Goal: Task Accomplishment & Management: Use online tool/utility

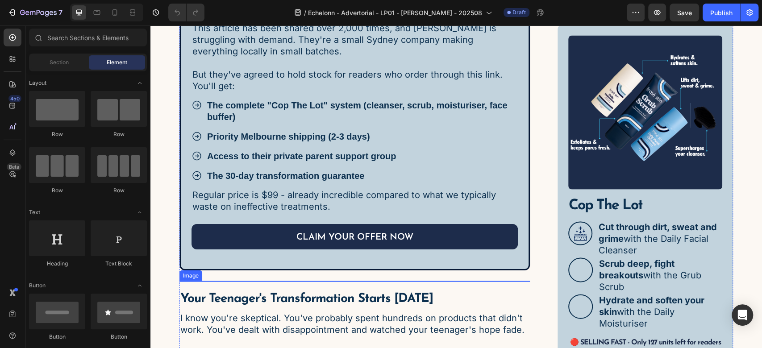
scroll to position [3471, 0]
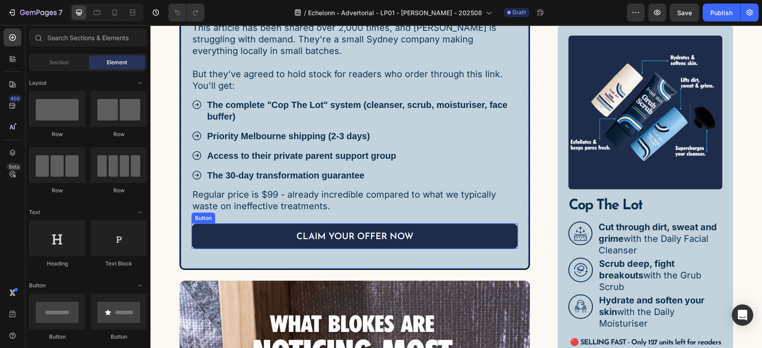
drag, startPoint x: 235, startPoint y: 104, endPoint x: 154, endPoint y: 141, distance: 89.6
click at [235, 224] on link "CLAIM YOUR OFFER NOW" at bounding box center [354, 236] width 326 height 25
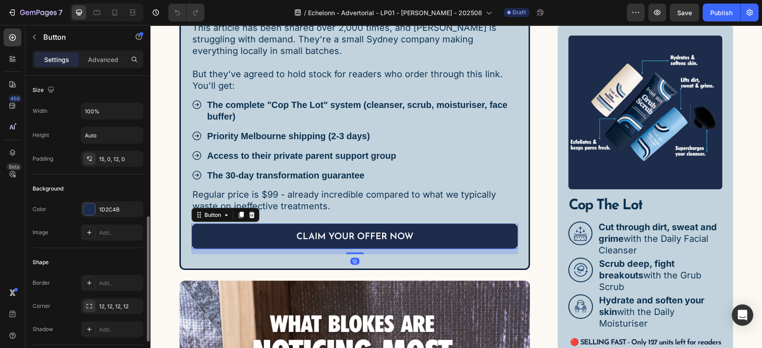
scroll to position [411, 0]
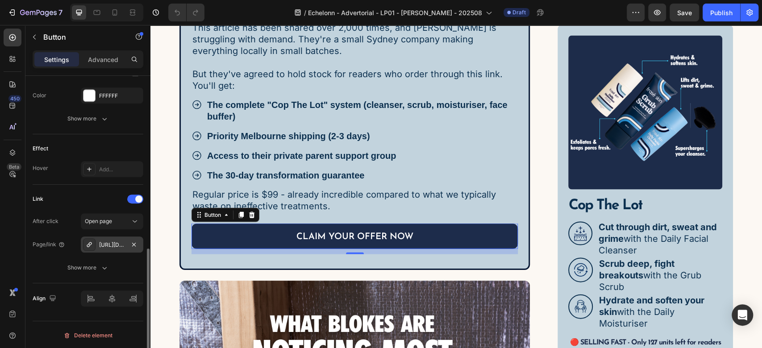
click at [108, 241] on div "https://fraseskin.com.au/cop-the-lot" at bounding box center [112, 245] width 26 height 8
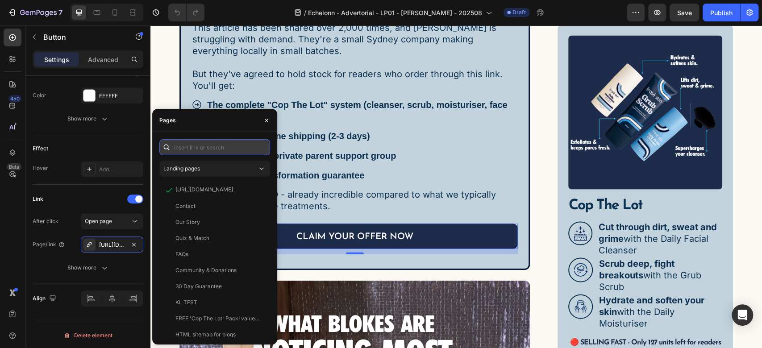
click at [208, 148] on input "text" at bounding box center [214, 147] width 111 height 16
paste input "https://fraseskin.com.au/discount/EXCLUSIVE15?redirect=%2Fproducts%2Fcop-the-lot"
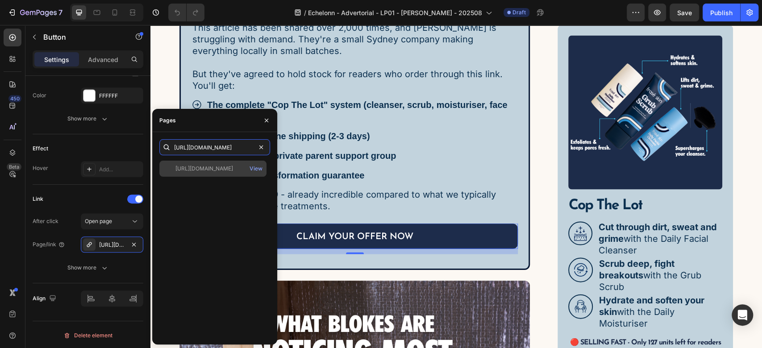
type input "https://fraseskin.com.au/discount/EXCLUSIVE15?redirect=%2Fproducts%2Fcop-the-lot"
click at [208, 162] on div "https://fraseskin.com.au/discount/EXCLUSIVE15?redirect=%2Fproducts%2Fcop-the-lo…" at bounding box center [212, 169] width 107 height 16
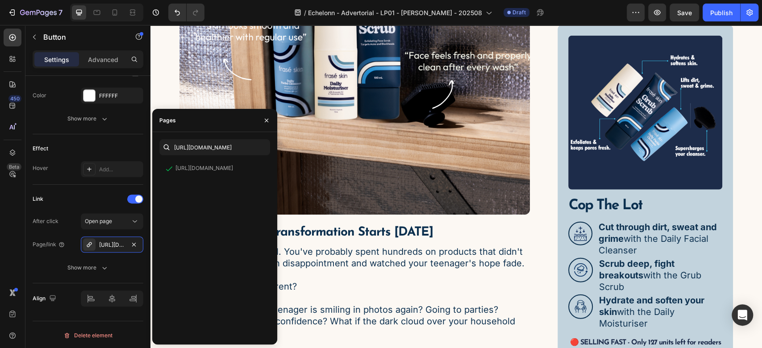
scroll to position [3966, 0]
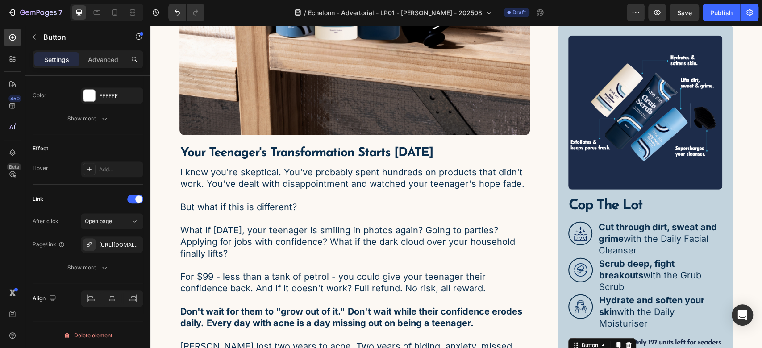
scroll to position [411, 0]
click at [114, 243] on div "https://fraseskin.com.au/cop-the-lot" at bounding box center [112, 245] width 26 height 8
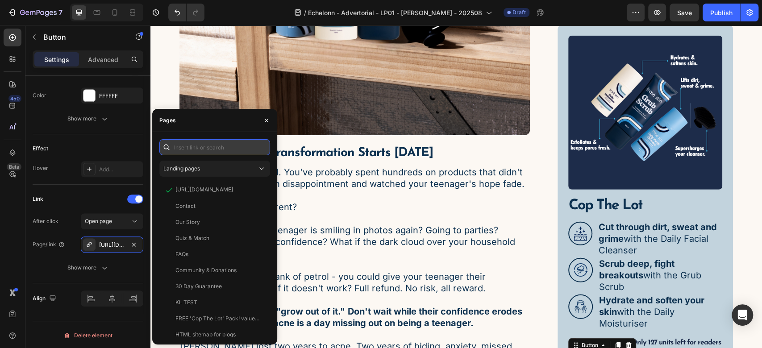
click at [192, 149] on input "text" at bounding box center [214, 147] width 111 height 16
paste input "https://fraseskin.com.au/discount/EXCLUSIVE15?redirect=%2Fproducts%2Fcop-the-lot"
type input "https://fraseskin.com.au/discount/EXCLUSIVE15?redirect=%2Fproducts%2Fcop-the-lot"
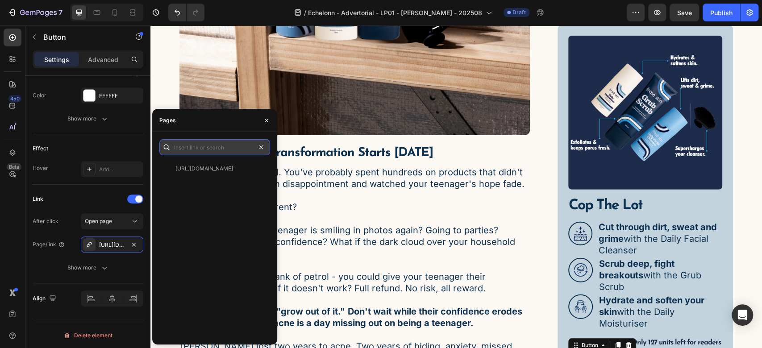
scroll to position [0, 0]
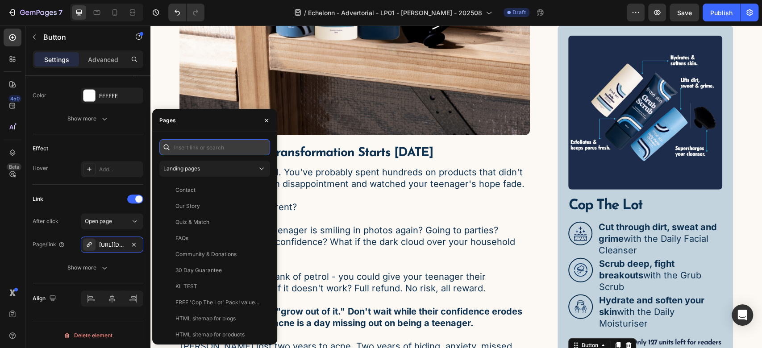
paste input "https://fraseskin.com.au/discount/EXCLUSIVE15?redirect=%2Fproducts%2Fcop-the-lot"
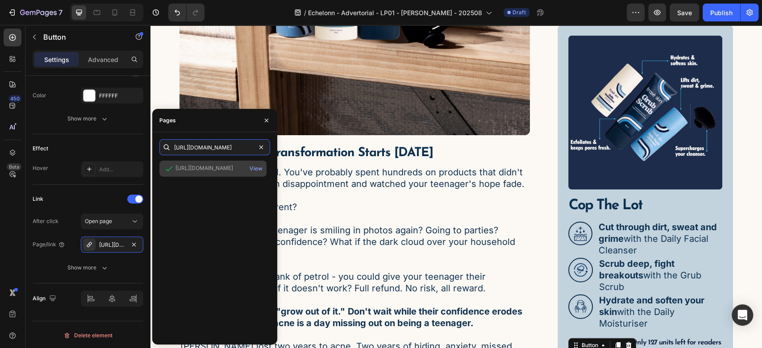
type input "https://fraseskin.com.au/discount/EXCLUSIVE15?redirect=%2Fproducts%2Fcop-the-lot"
click at [222, 169] on div "https://fraseskin.com.au/discount/EXCLUSIVE15?redirect=%2Fproducts%2Fcop-the-lot" at bounding box center [204, 168] width 58 height 8
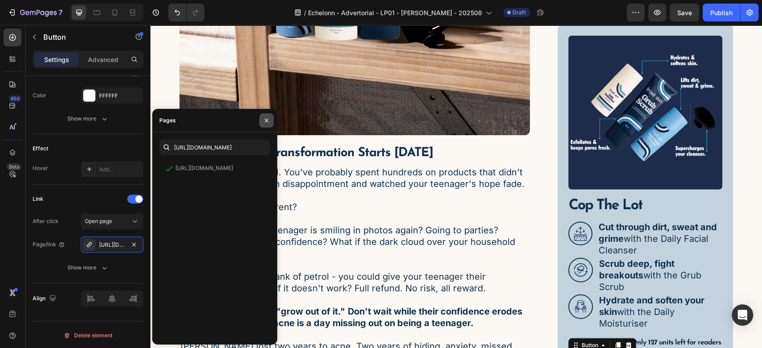
click at [268, 122] on icon "button" at bounding box center [267, 121] width 4 height 4
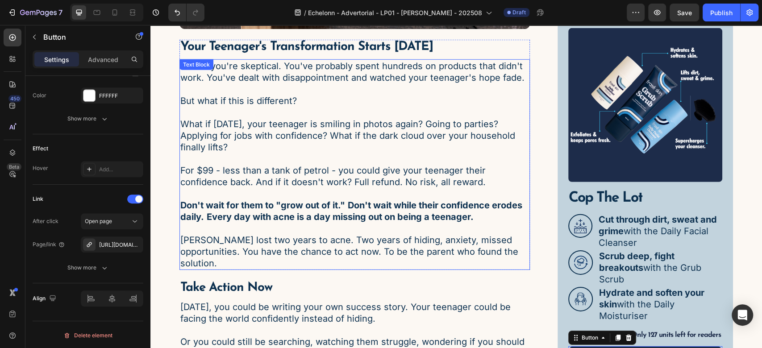
scroll to position [4165, 0]
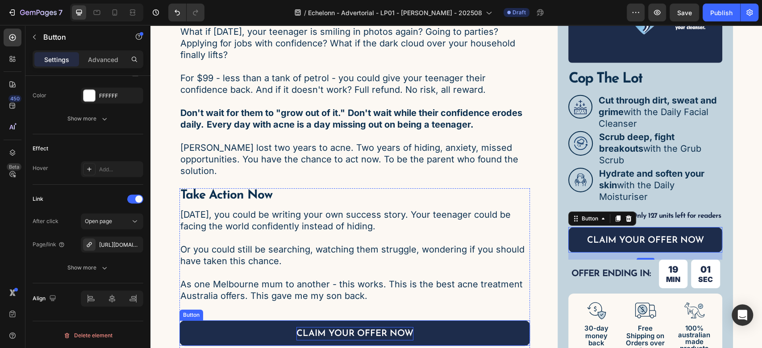
click at [350, 327] on p "CLAIM YOUR OFFER NOW" at bounding box center [354, 333] width 117 height 13
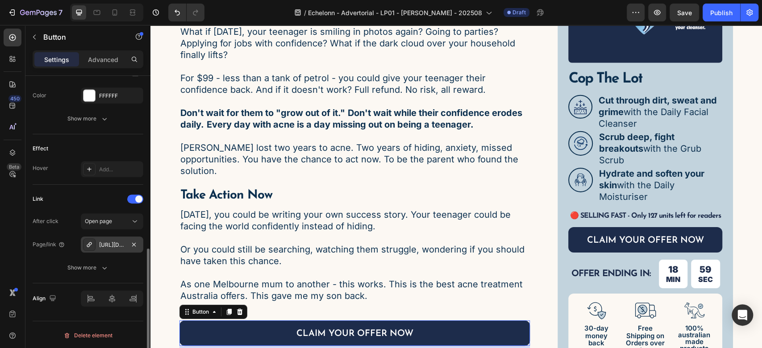
click at [106, 244] on div "https://fraseskin.com.au/cop-the-lot" at bounding box center [112, 245] width 26 height 8
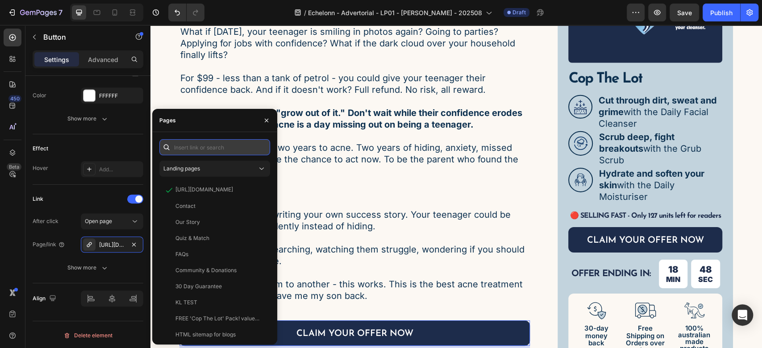
click at [200, 148] on input "text" at bounding box center [214, 147] width 111 height 16
paste input "https://fraseskin.com.au/discount/EXCLUSIVE15?redirect=%2Fproducts%2Fcop-the-lot"
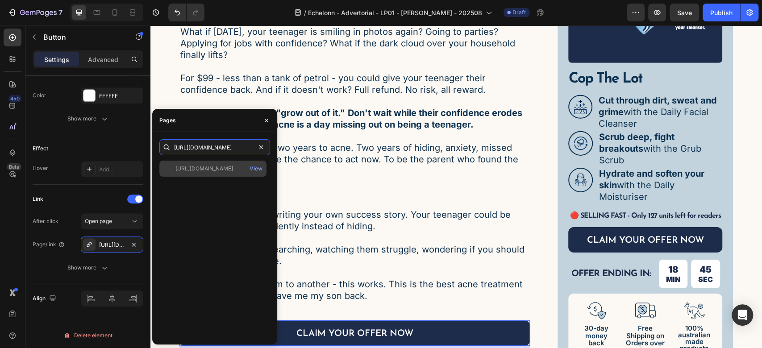
type input "https://fraseskin.com.au/discount/EXCLUSIVE15?redirect=%2Fproducts%2Fcop-the-lot"
click at [200, 172] on div "https://fraseskin.com.au/discount/EXCLUSIVE15?redirect=%2Fproducts%2Fcop-the-lot" at bounding box center [204, 169] width 58 height 8
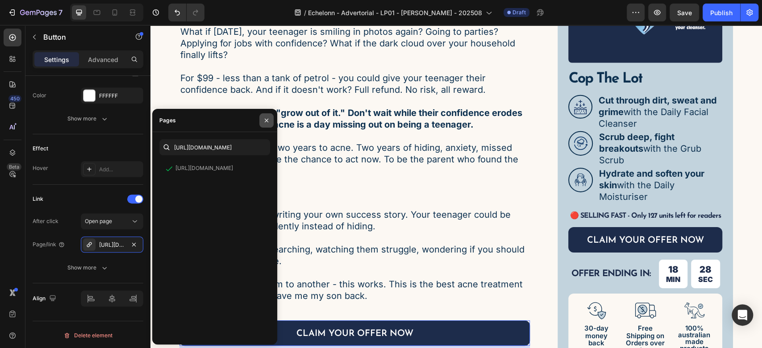
click at [271, 116] on button "button" at bounding box center [266, 120] width 14 height 14
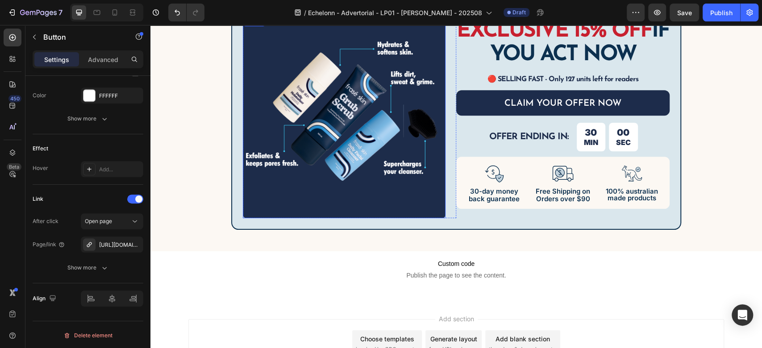
scroll to position [5058, 0]
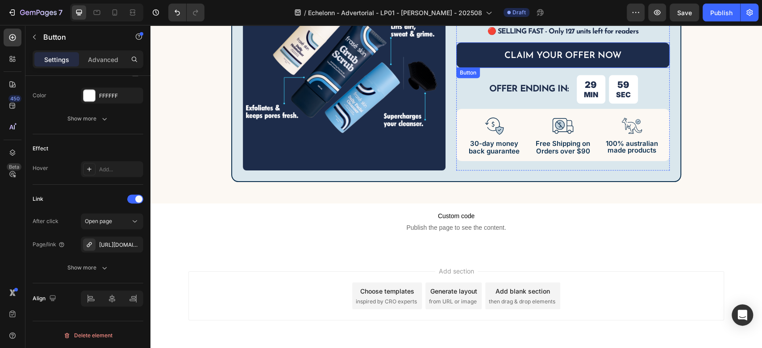
click at [474, 57] on link "CLAIM YOUR OFFER NOW" at bounding box center [562, 54] width 213 height 25
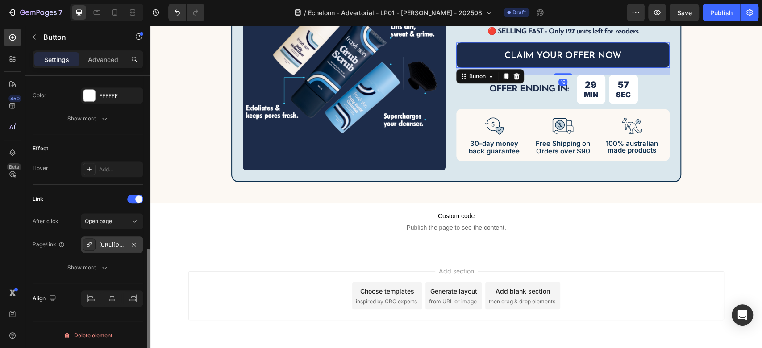
click at [98, 240] on div "https://fraseskin.com.au/cop-the-lot" at bounding box center [112, 245] width 62 height 16
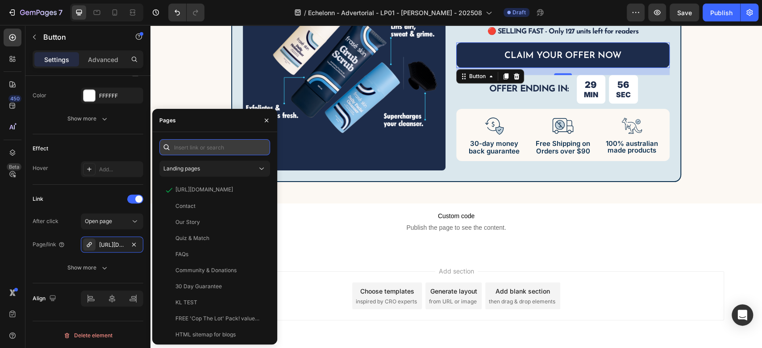
click at [215, 149] on input "text" at bounding box center [214, 147] width 111 height 16
paste input "https://fraseskin.com.au/discount/EXCLUSIVE15?redirect=%2Fproducts%2Fcop-the-lot"
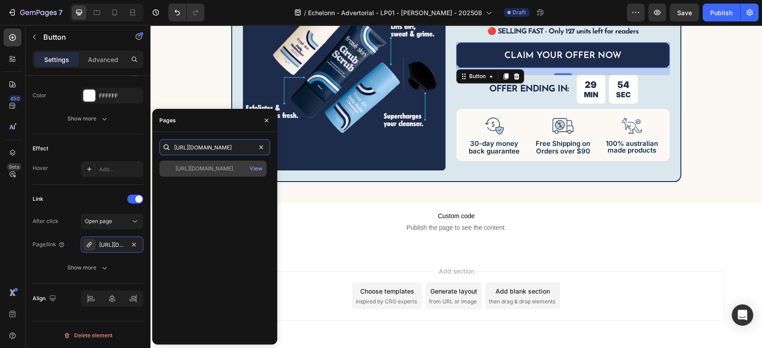
type input "https://fraseskin.com.au/discount/EXCLUSIVE15?redirect=%2Fproducts%2Fcop-the-lot"
click at [212, 170] on div "https://fraseskin.com.au/discount/EXCLUSIVE15?redirect=%2Fproducts%2Fcop-the-lot" at bounding box center [204, 169] width 58 height 8
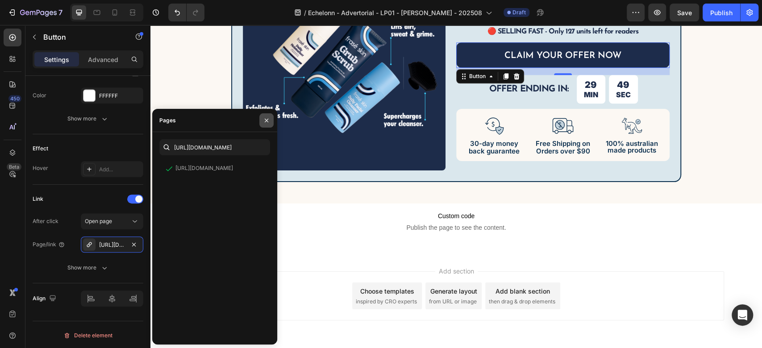
click at [261, 118] on button "button" at bounding box center [266, 120] width 14 height 14
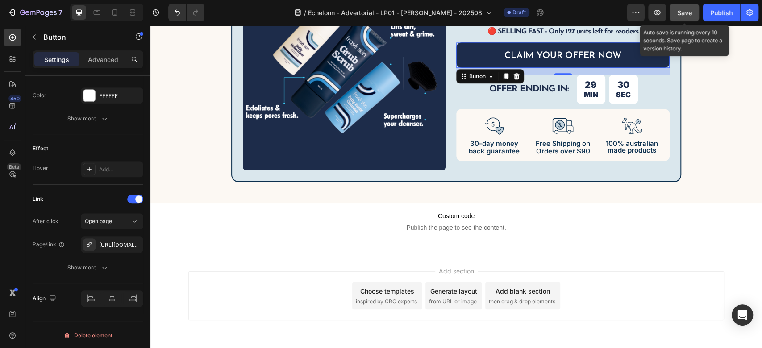
click at [689, 16] on div "Save" at bounding box center [684, 12] width 15 height 9
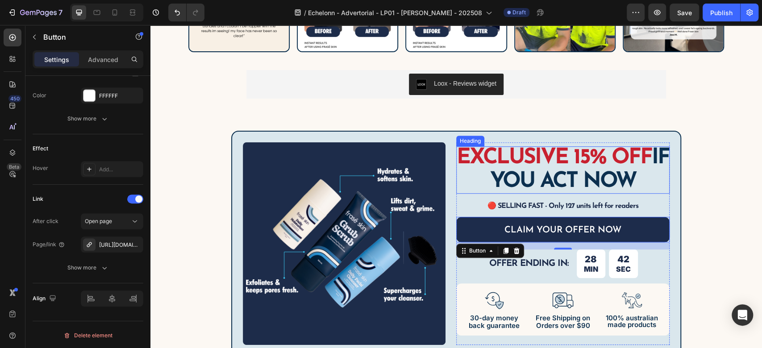
scroll to position [4859, 0]
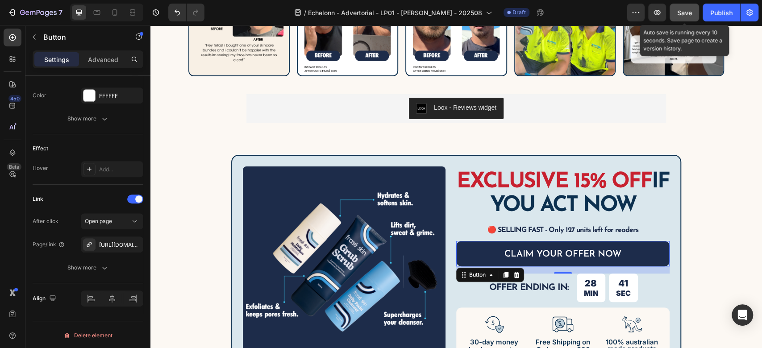
click at [679, 12] on span "Save" at bounding box center [684, 13] width 15 height 8
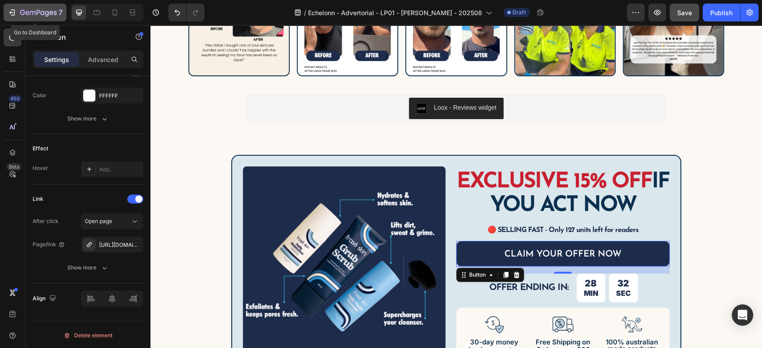
click at [44, 11] on icon "button" at bounding box center [38, 13] width 37 height 8
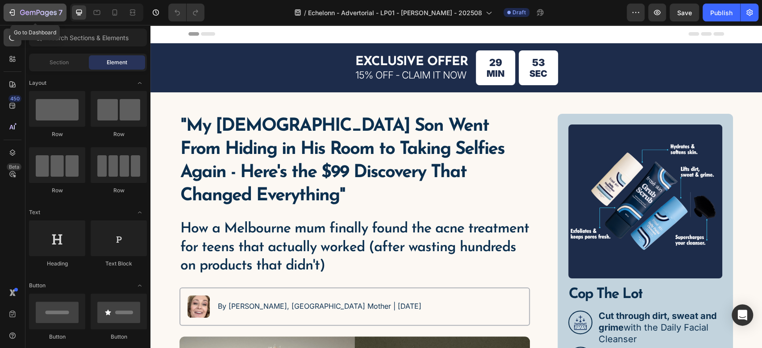
click at [54, 12] on icon "button" at bounding box center [38, 13] width 37 height 8
click at [725, 9] on div "Publish" at bounding box center [721, 12] width 22 height 9
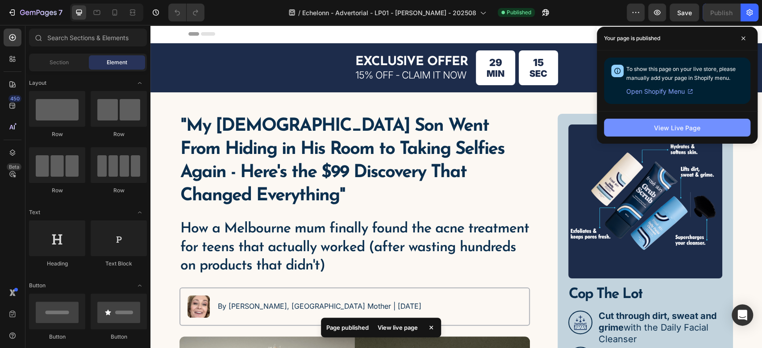
click at [646, 126] on button "View Live Page" at bounding box center [677, 128] width 146 height 18
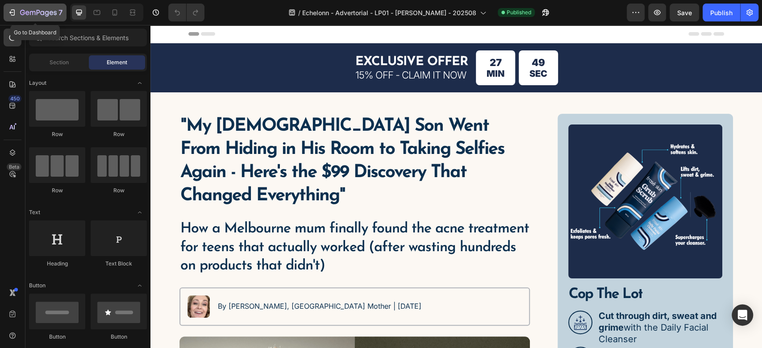
click at [25, 14] on icon "button" at bounding box center [38, 13] width 37 height 8
